Goal: Complete application form

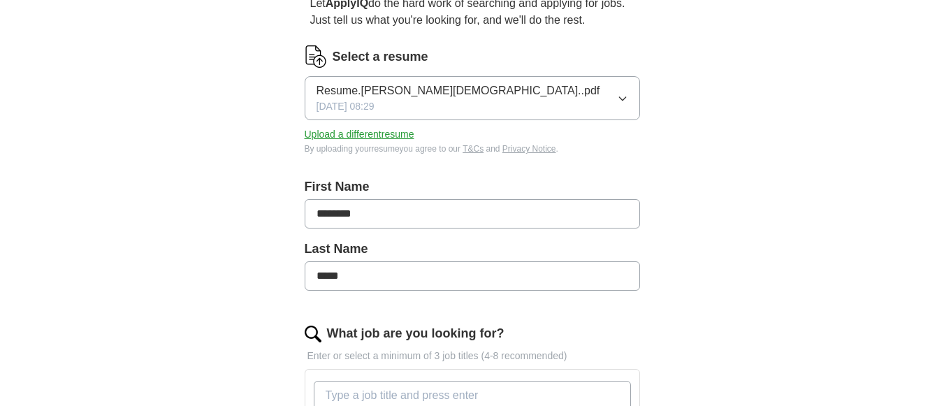
scroll to position [148, 0]
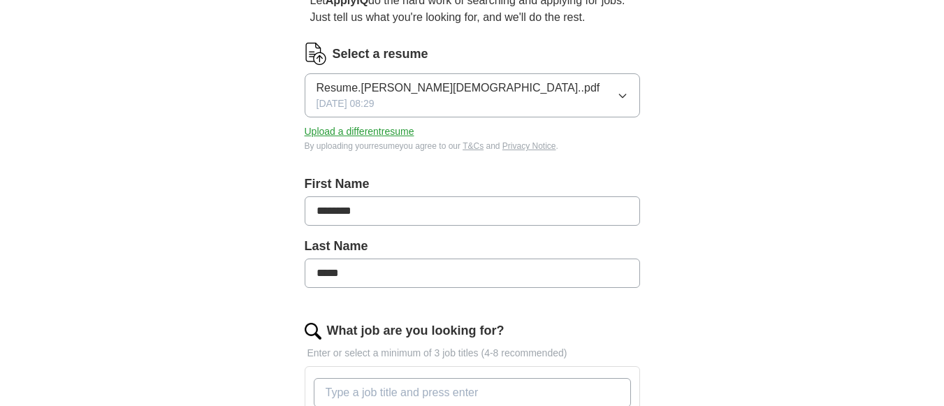
click at [374, 108] on span "[DATE] 08:29" at bounding box center [345, 103] width 58 height 15
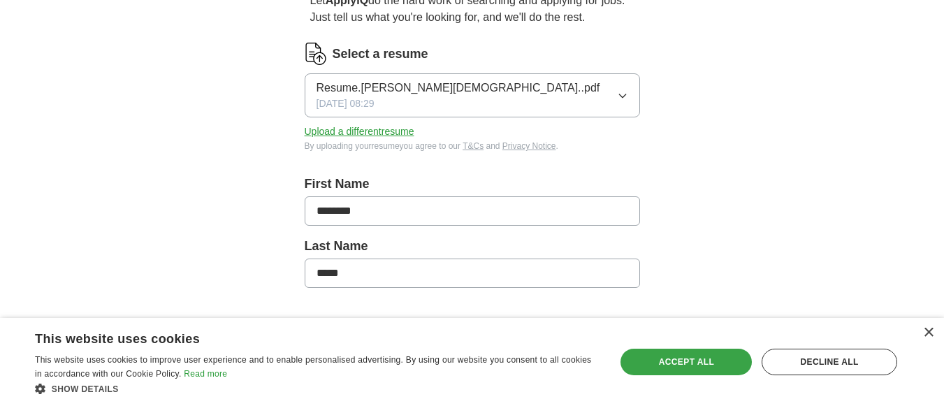
click at [652, 369] on div "Accept all" at bounding box center [685, 362] width 131 height 27
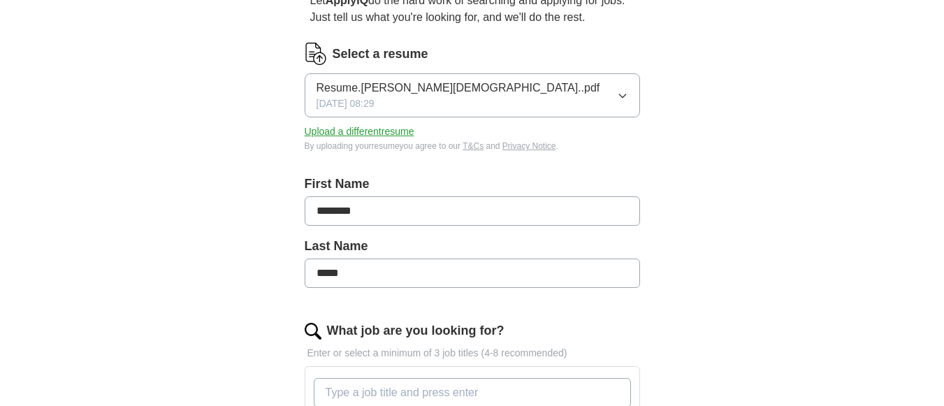
click at [375, 129] on button "Upload a different resume" at bounding box center [360, 131] width 110 height 15
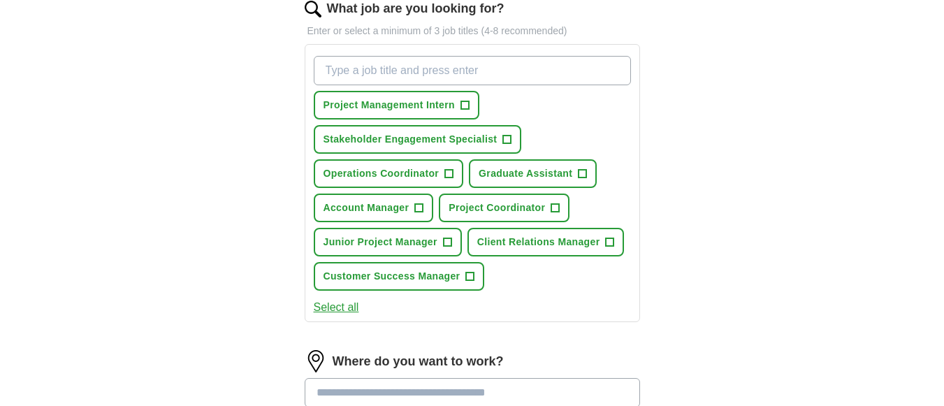
scroll to position [475, 0]
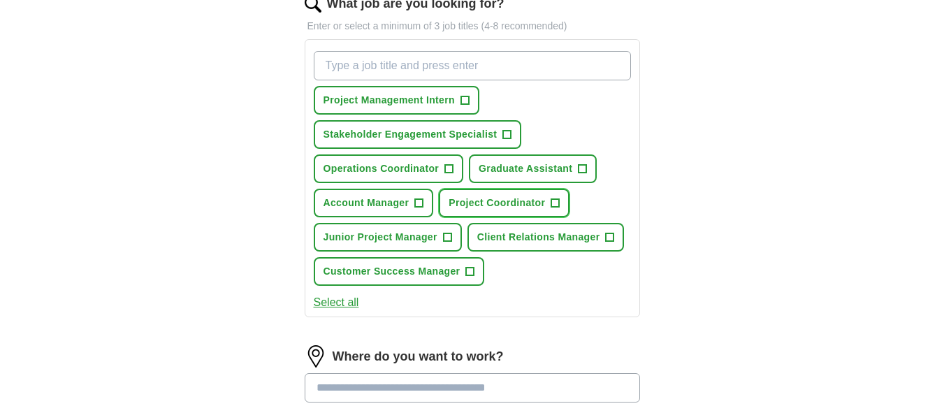
click at [490, 206] on span "Project Coordinator" at bounding box center [496, 203] width 96 height 15
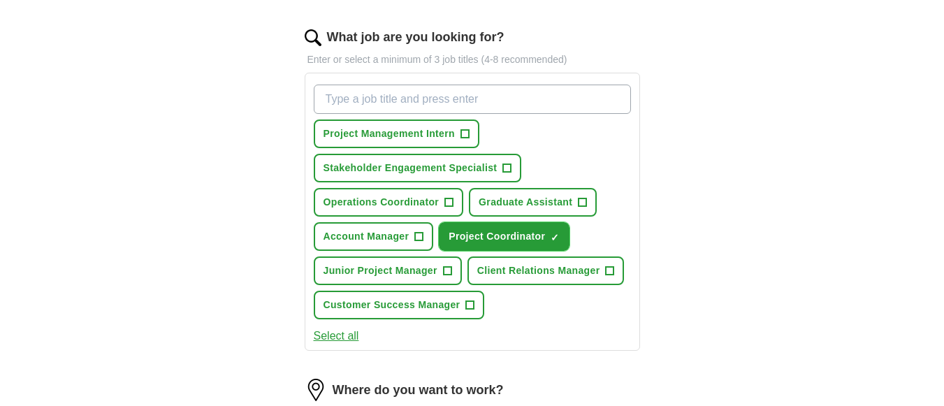
scroll to position [442, 0]
click at [499, 200] on span "Graduate Assistant" at bounding box center [525, 201] width 94 height 15
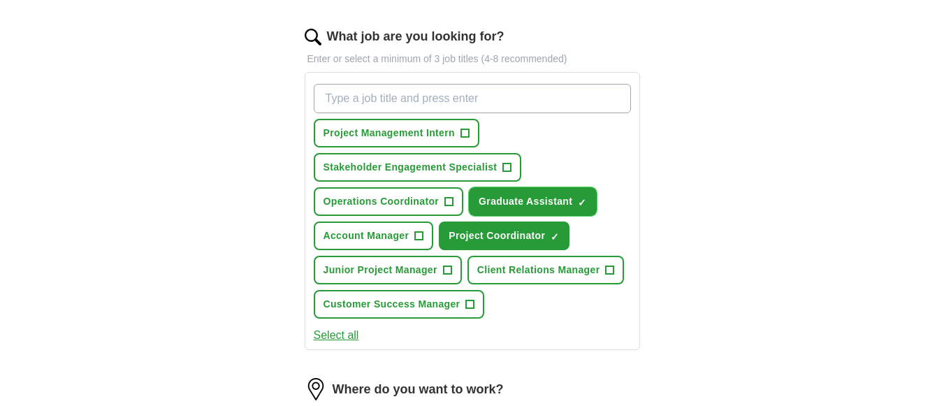
click at [499, 200] on span "Graduate Assistant" at bounding box center [525, 201] width 94 height 15
click at [400, 198] on span "Operations Coordinator" at bounding box center [381, 201] width 116 height 15
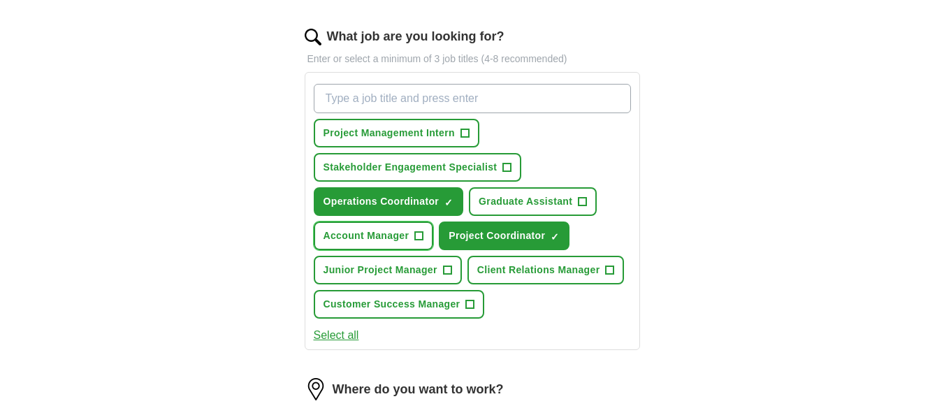
click at [397, 229] on span "Account Manager" at bounding box center [366, 235] width 86 height 15
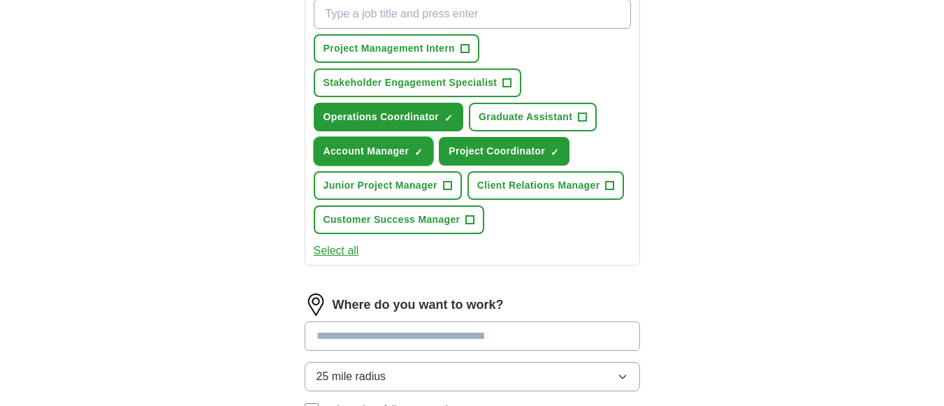
scroll to position [529, 0]
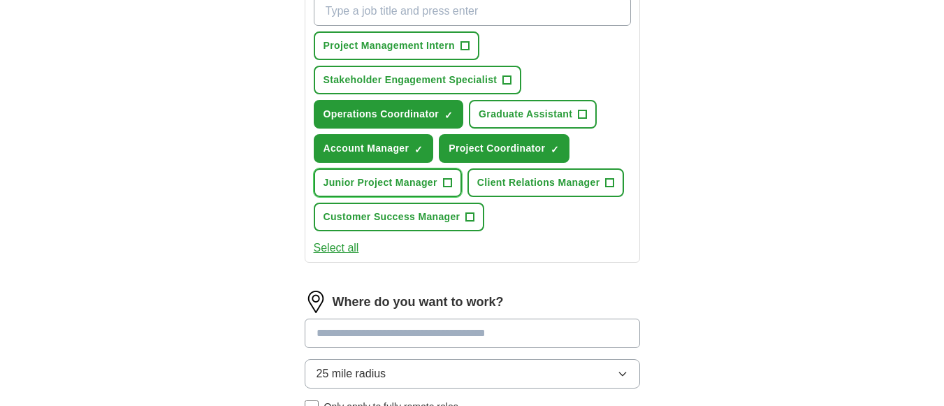
click at [406, 182] on span "Junior Project Manager" at bounding box center [380, 182] width 114 height 15
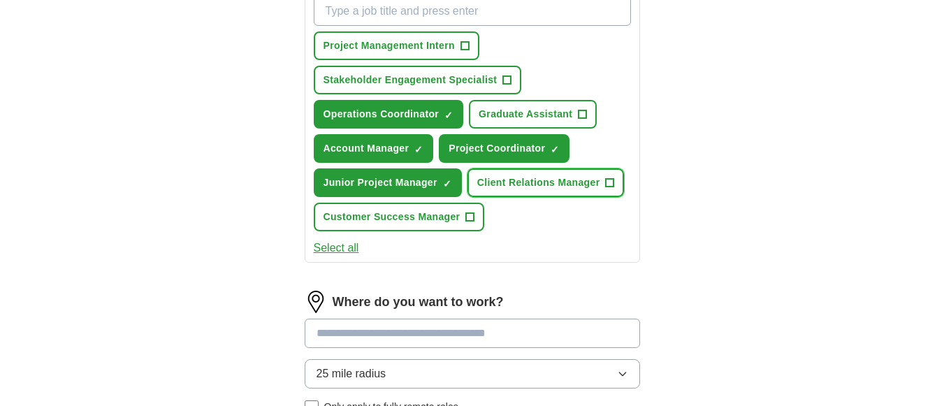
click at [505, 186] on span "Client Relations Manager" at bounding box center [538, 182] width 123 height 15
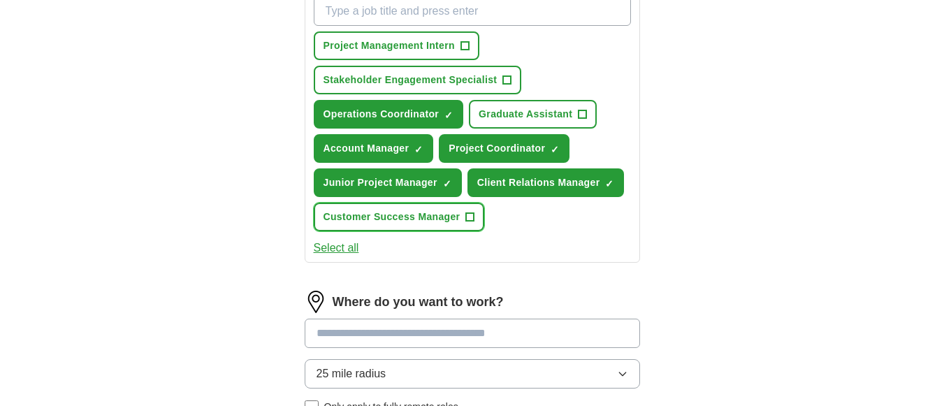
click at [436, 222] on span "Customer Success Manager" at bounding box center [391, 217] width 137 height 15
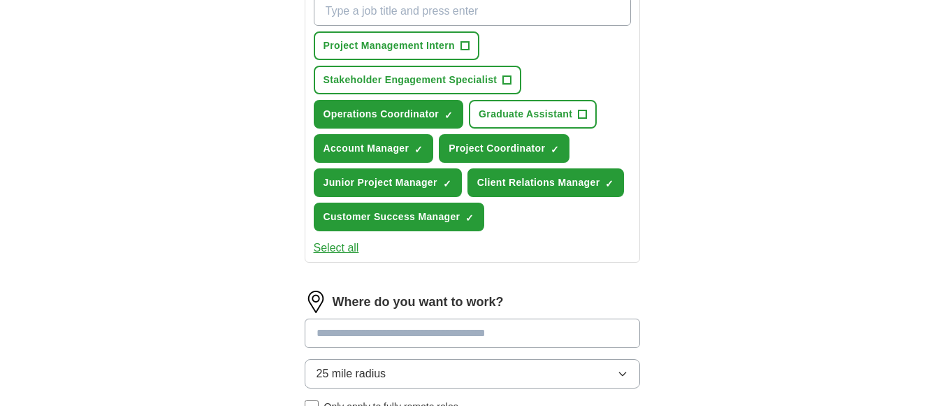
click at [343, 249] on button "Select all" at bounding box center [336, 248] width 45 height 17
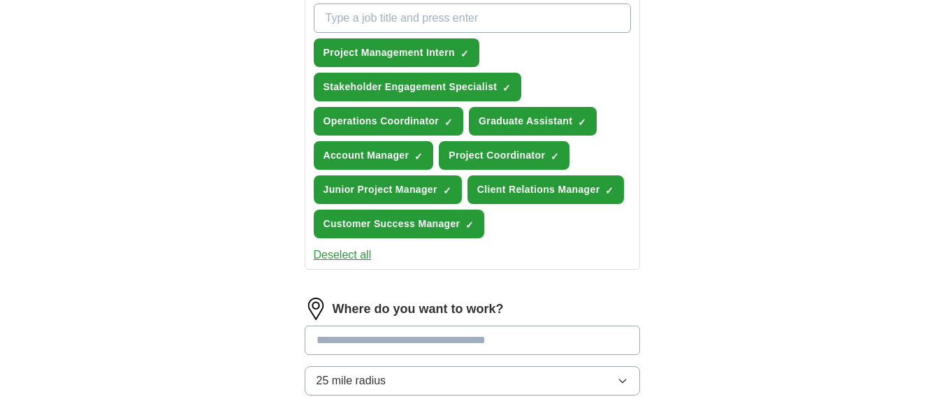
scroll to position [520, 0]
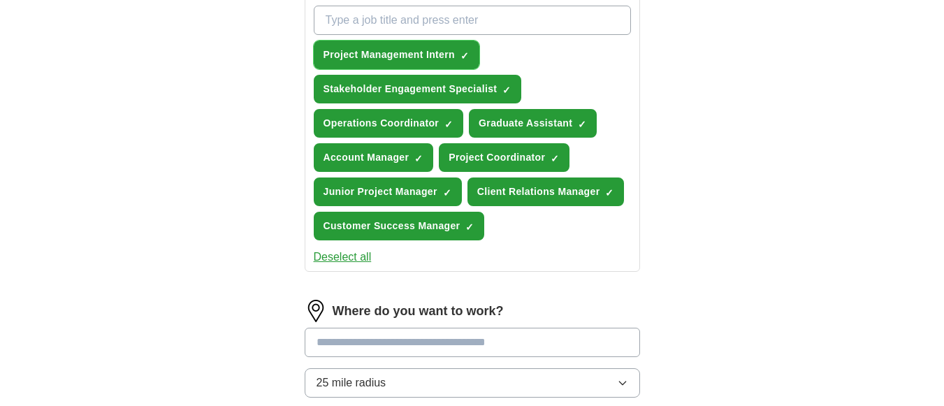
click at [425, 55] on span "Project Management Intern" at bounding box center [388, 54] width 131 height 15
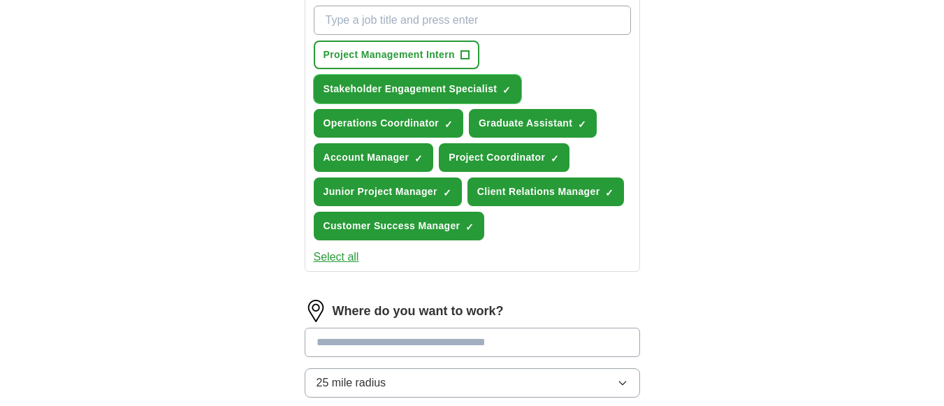
click at [437, 85] on span "Stakeholder Engagement Specialist" at bounding box center [410, 89] width 174 height 15
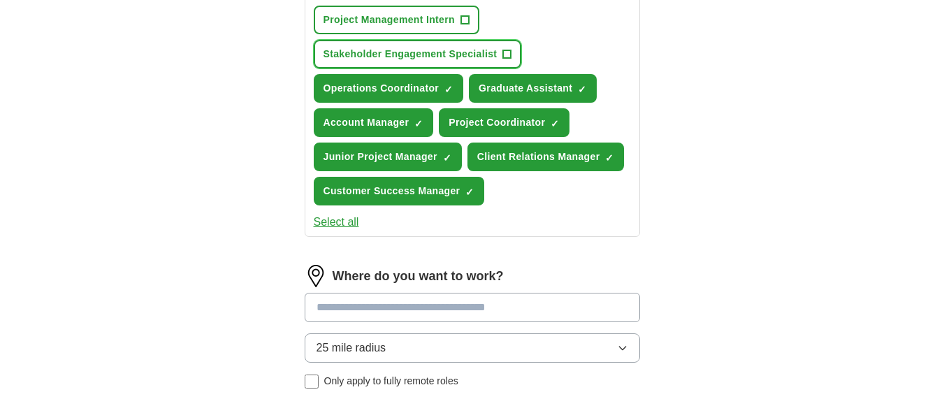
scroll to position [556, 0]
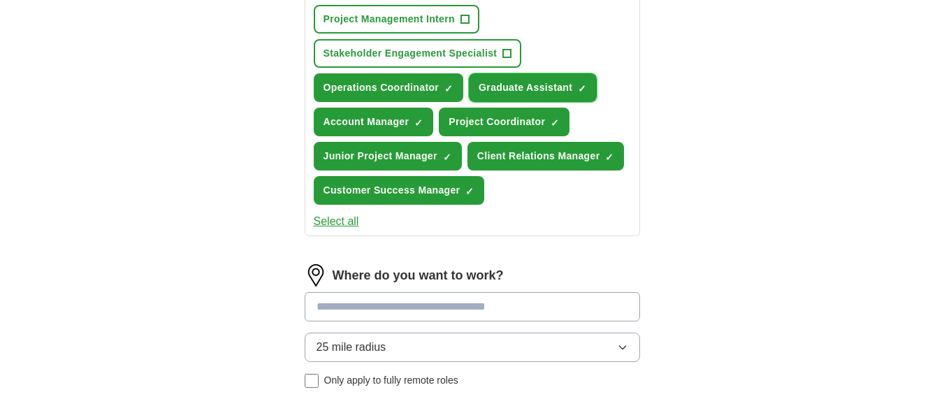
click at [501, 73] on button "Graduate Assistant ✓ ×" at bounding box center [533, 87] width 128 height 29
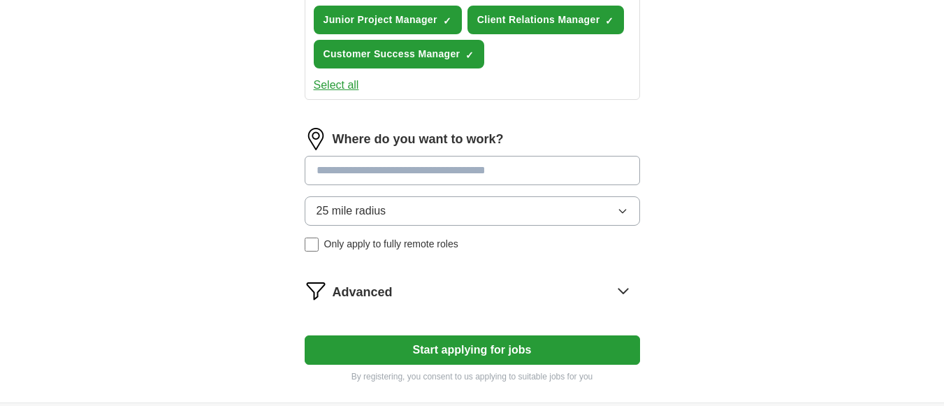
scroll to position [694, 0]
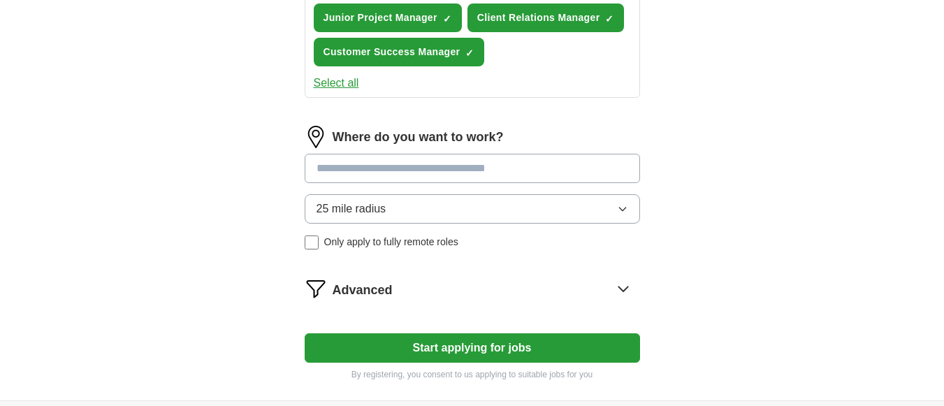
click at [439, 163] on input at bounding box center [472, 168] width 335 height 29
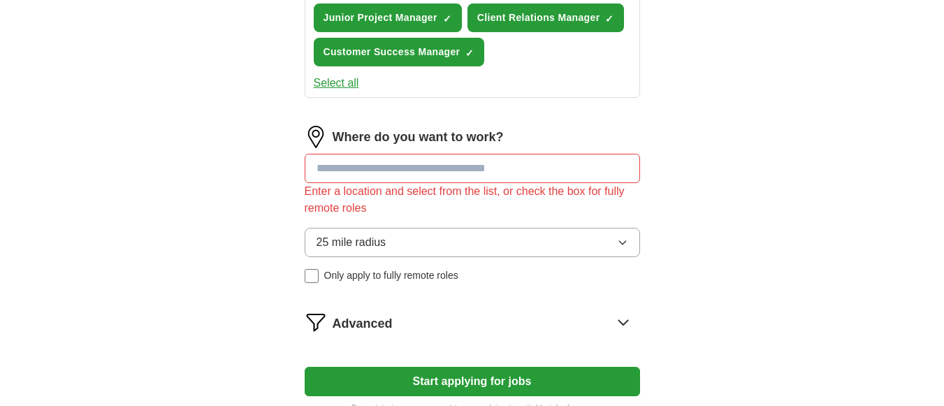
click at [466, 203] on div "Where do you want to work? Enter a location and select from the list, or check …" at bounding box center [472, 210] width 335 height 168
click at [626, 233] on button "25 mile radius" at bounding box center [472, 242] width 335 height 29
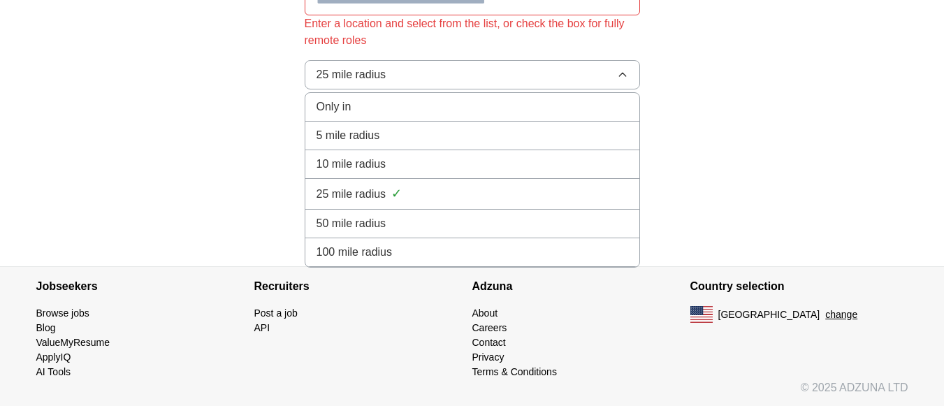
scroll to position [863, 0]
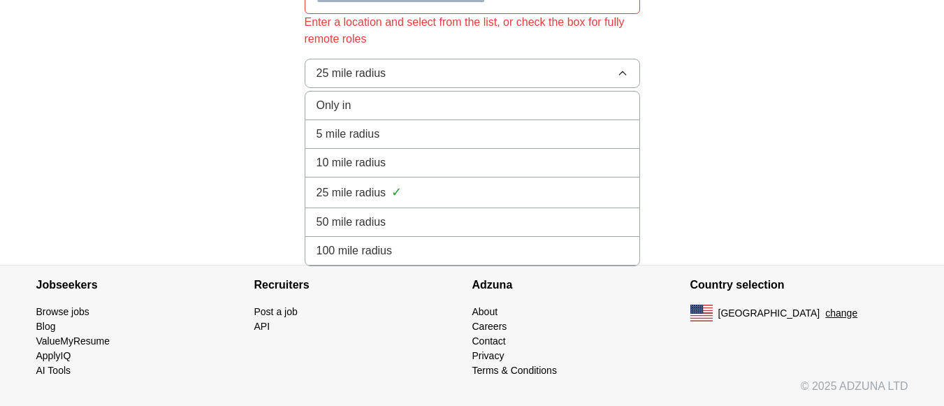
click at [402, 256] on div "100 mile radius" at bounding box center [471, 250] width 311 height 17
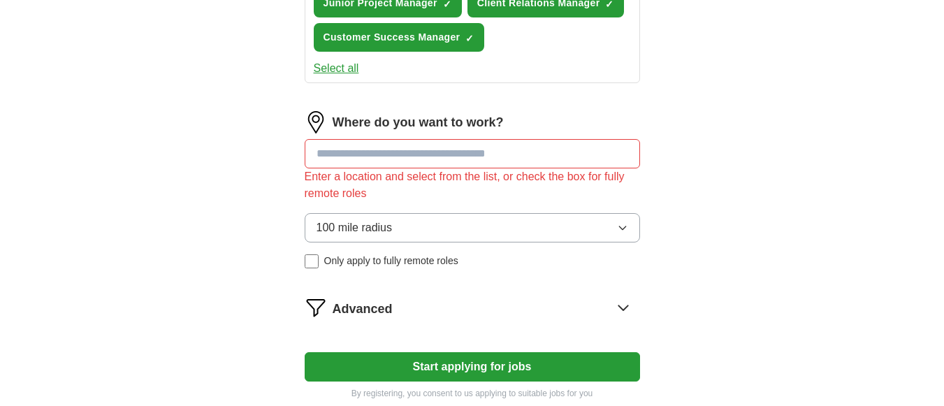
scroll to position [707, 0]
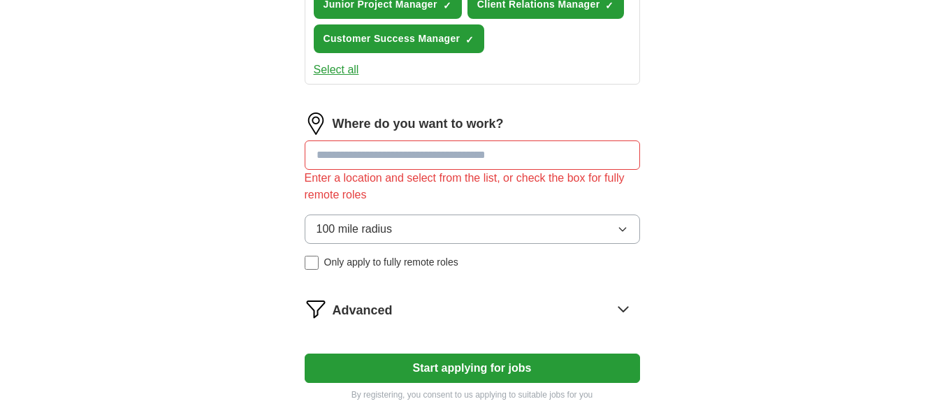
click at [434, 149] on input at bounding box center [472, 154] width 335 height 29
click at [305, 353] on button "Start applying for jobs" at bounding box center [472, 367] width 335 height 29
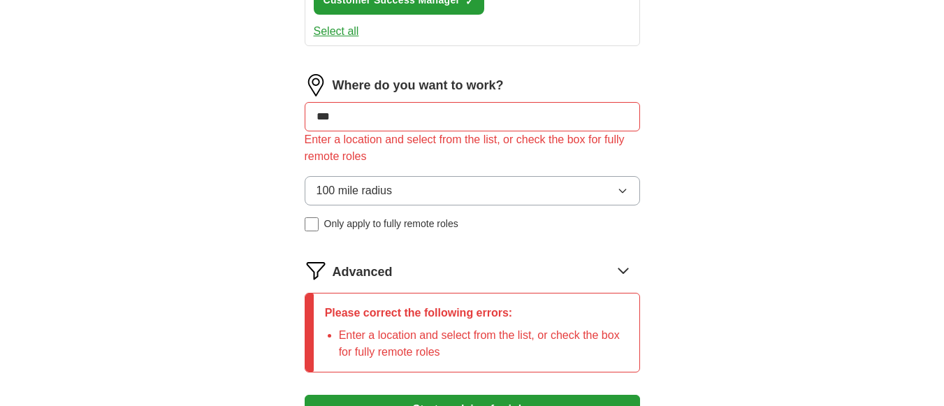
scroll to position [751, 0]
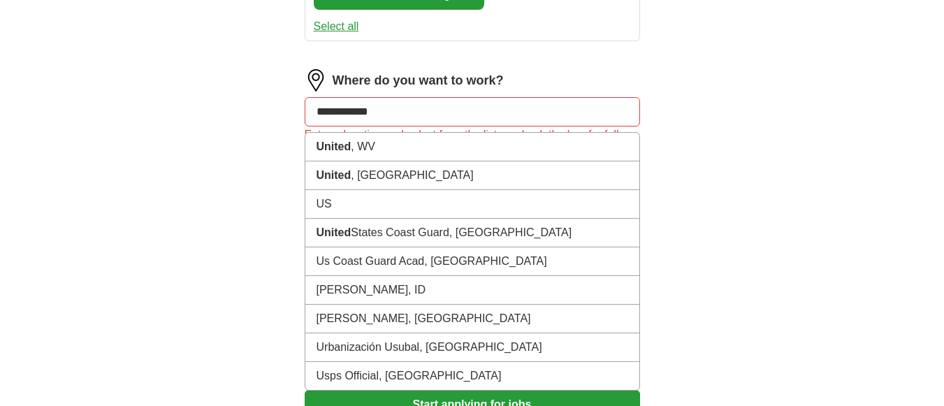
type input "**********"
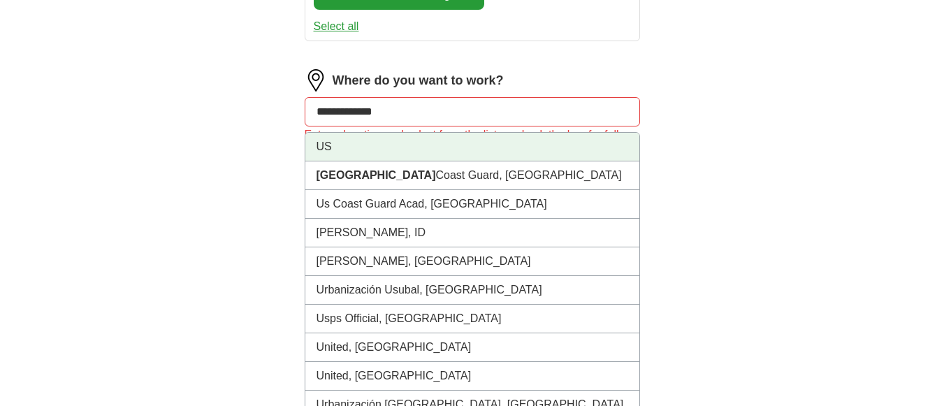
click at [424, 155] on li "US" at bounding box center [472, 147] width 334 height 29
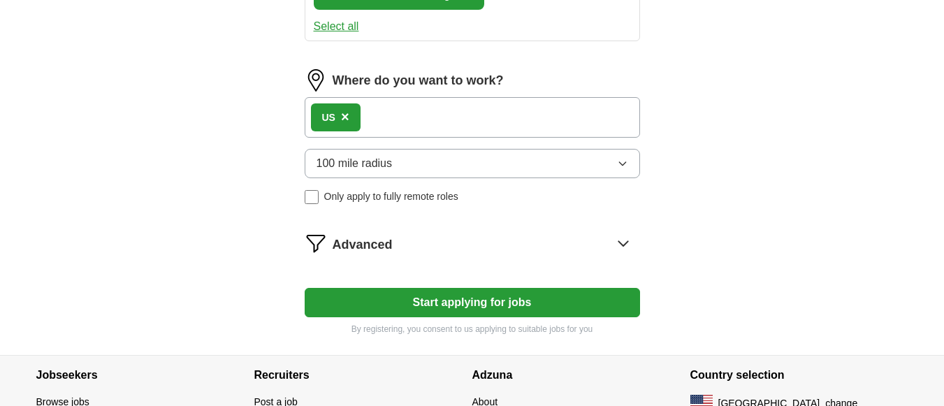
click at [376, 191] on span "Only apply to fully remote roles" at bounding box center [391, 196] width 134 height 15
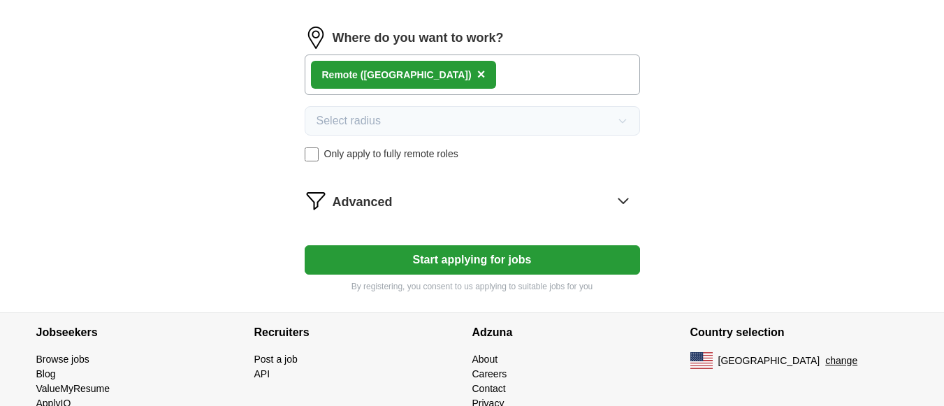
scroll to position [796, 0]
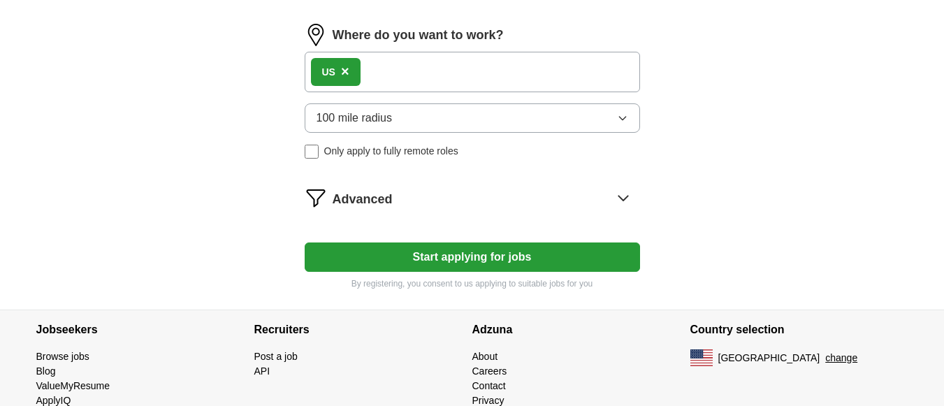
click at [424, 255] on button "Start applying for jobs" at bounding box center [472, 256] width 335 height 29
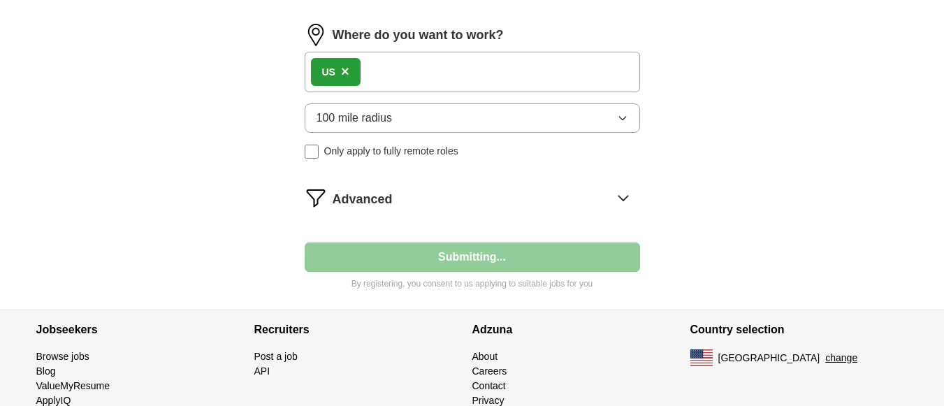
select select "**"
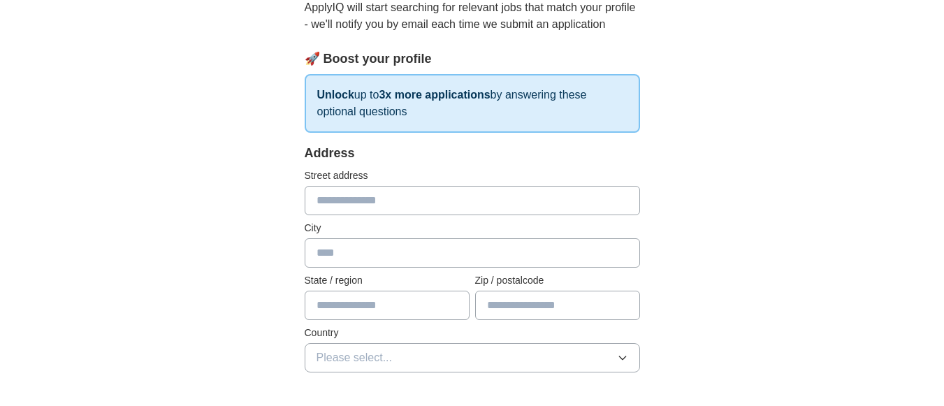
scroll to position [175, 0]
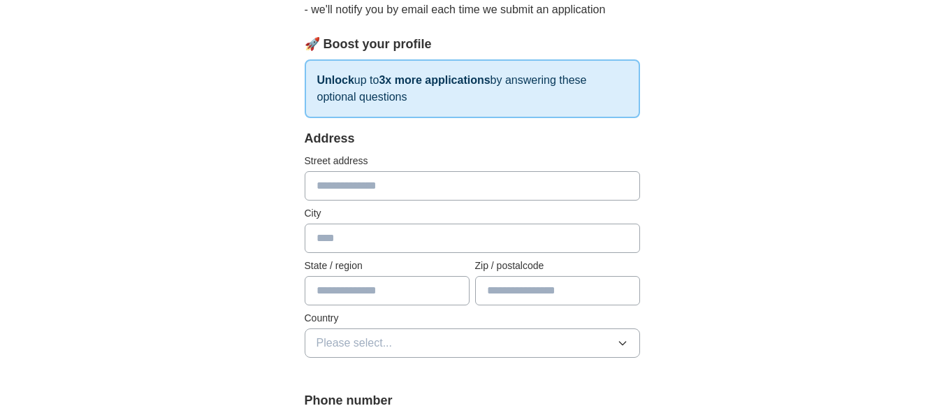
click at [418, 188] on input "text" at bounding box center [472, 185] width 335 height 29
type input "**********"
type input "********"
type input "**"
type input "*****"
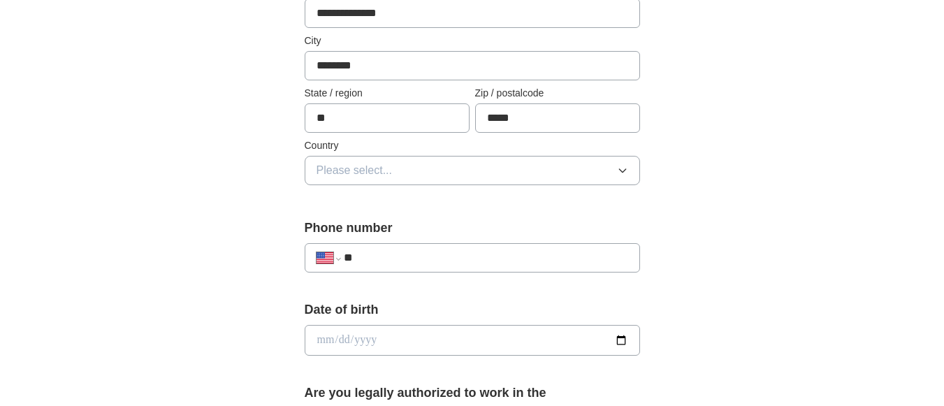
scroll to position [349, 0]
click at [427, 179] on button "Please select..." at bounding box center [472, 168] width 335 height 29
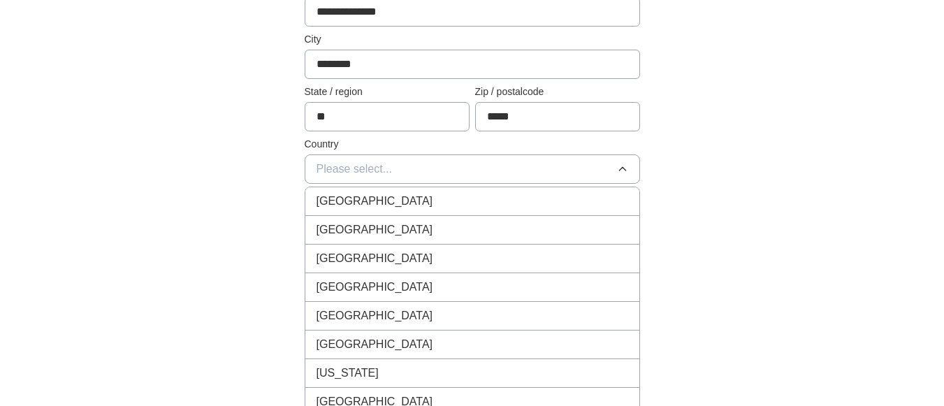
click at [392, 236] on div "[GEOGRAPHIC_DATA]" at bounding box center [471, 229] width 311 height 17
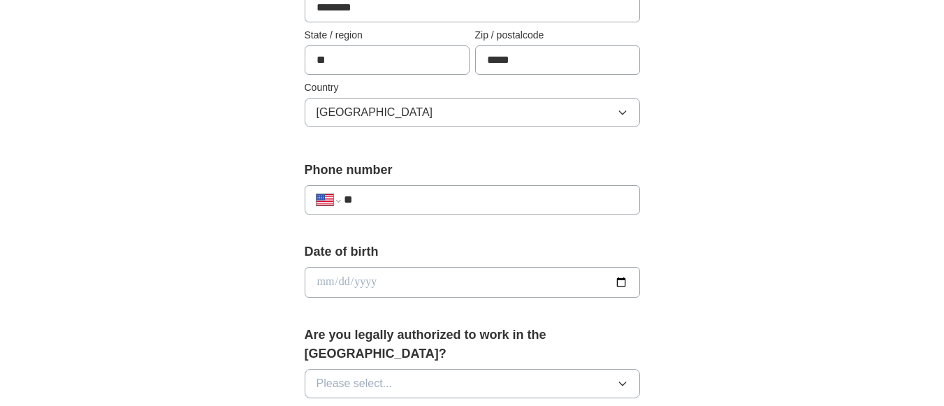
scroll to position [409, 0]
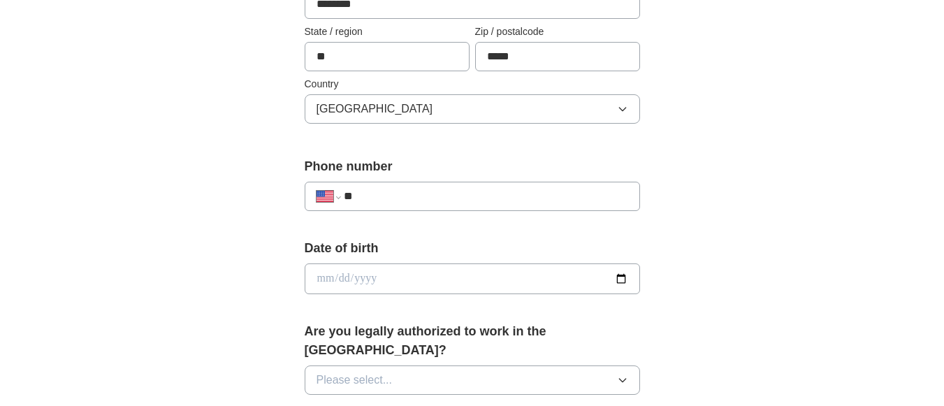
click at [410, 202] on input "**" at bounding box center [486, 196] width 284 height 17
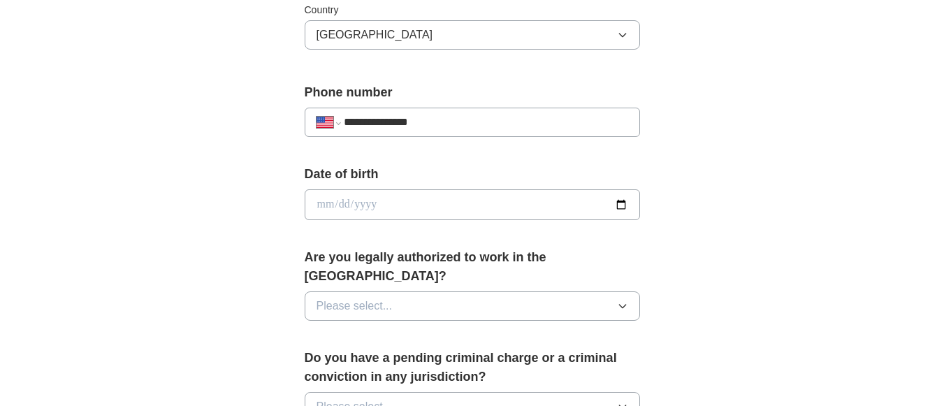
scroll to position [483, 0]
type input "**********"
click at [620, 206] on input "date" at bounding box center [472, 204] width 335 height 31
type input "**********"
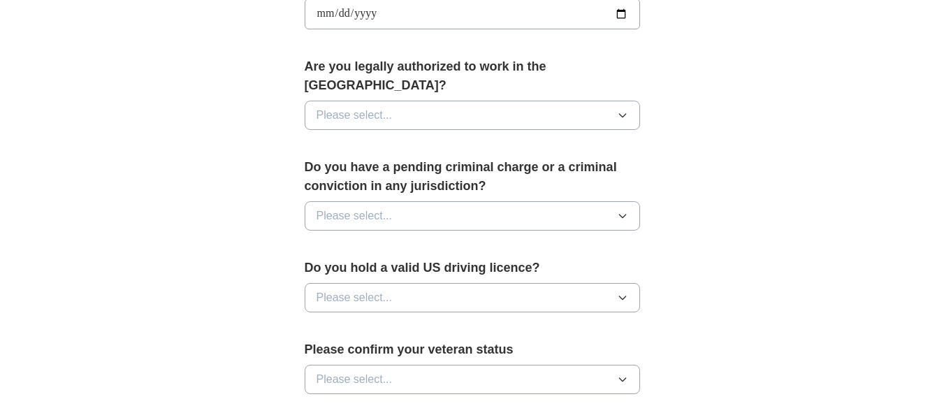
scroll to position [674, 0]
click at [488, 102] on button "Please select..." at bounding box center [472, 114] width 335 height 29
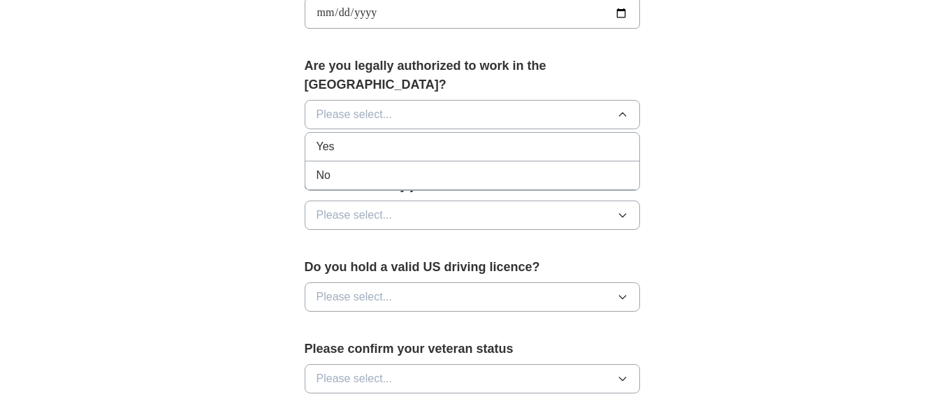
click at [410, 138] on div "Yes" at bounding box center [471, 146] width 311 height 17
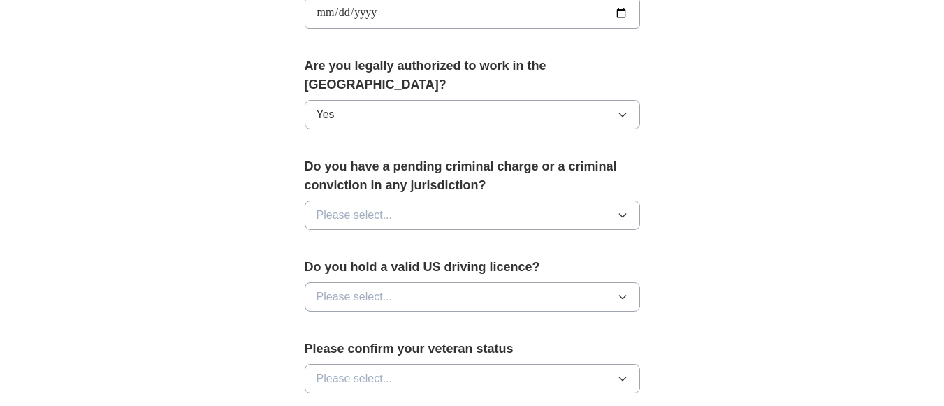
scroll to position [746, 0]
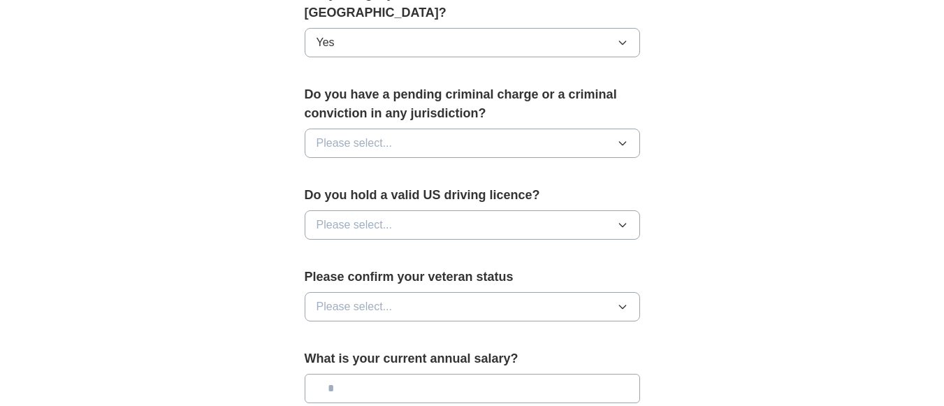
click at [435, 129] on button "Please select..." at bounding box center [472, 143] width 335 height 29
click at [384, 190] on li "No" at bounding box center [472, 204] width 334 height 29
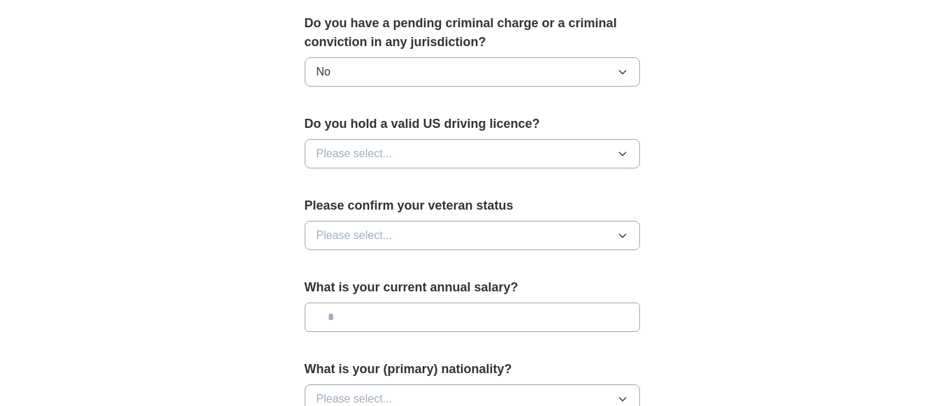
scroll to position [818, 0]
click at [409, 138] on button "Please select..." at bounding box center [472, 152] width 335 height 29
click at [364, 177] on div "Yes" at bounding box center [471, 185] width 311 height 17
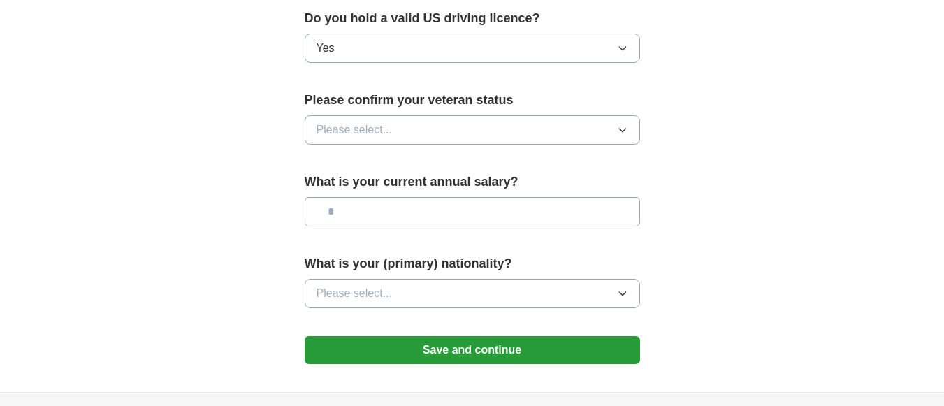
scroll to position [925, 0]
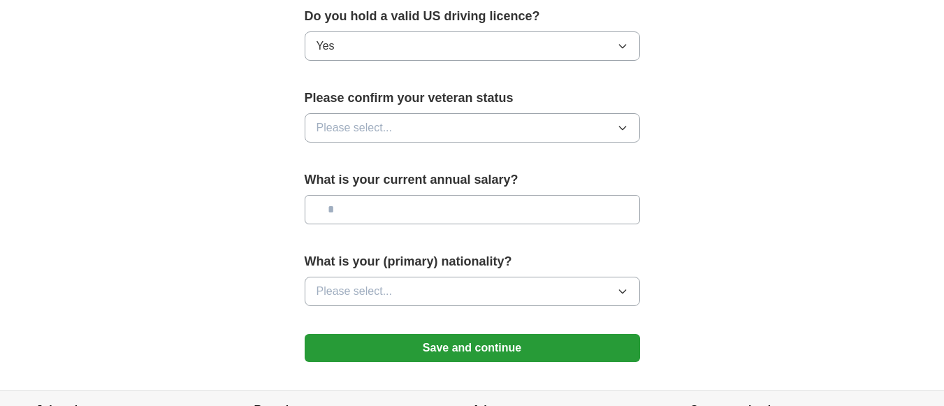
click at [408, 113] on button "Please select..." at bounding box center [472, 127] width 335 height 29
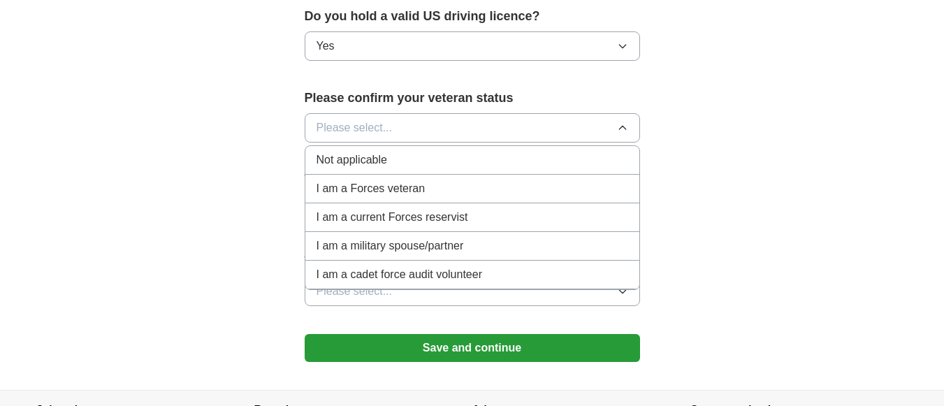
click at [427, 152] on div "Not applicable" at bounding box center [471, 160] width 311 height 17
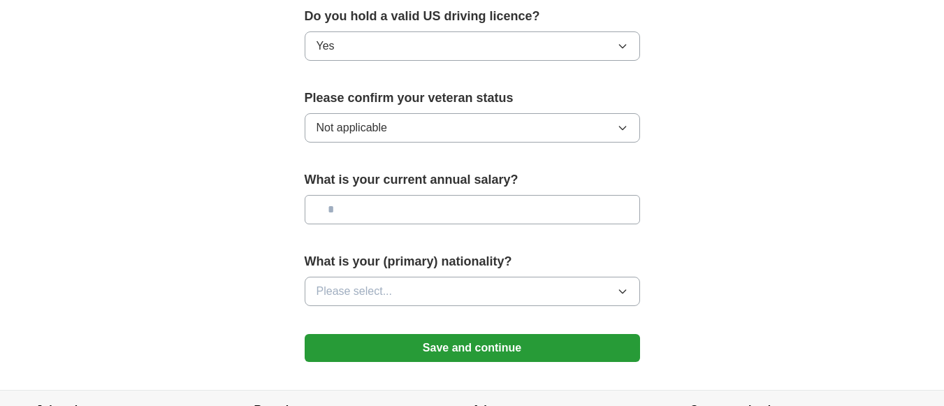
click at [434, 195] on input "text" at bounding box center [472, 209] width 335 height 29
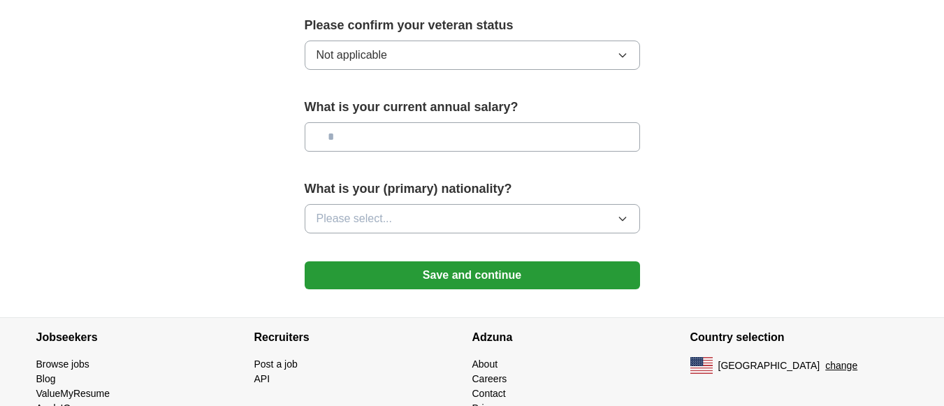
scroll to position [998, 0]
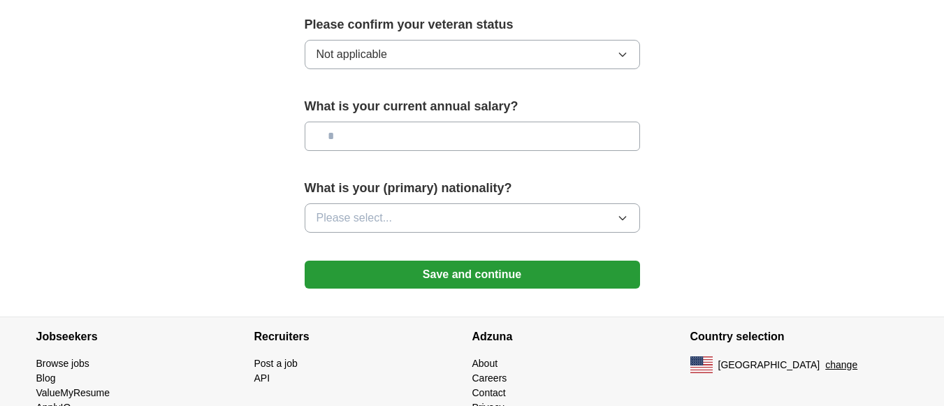
click at [448, 261] on button "Save and continue" at bounding box center [472, 275] width 335 height 28
